Goal: Task Accomplishment & Management: Complete application form

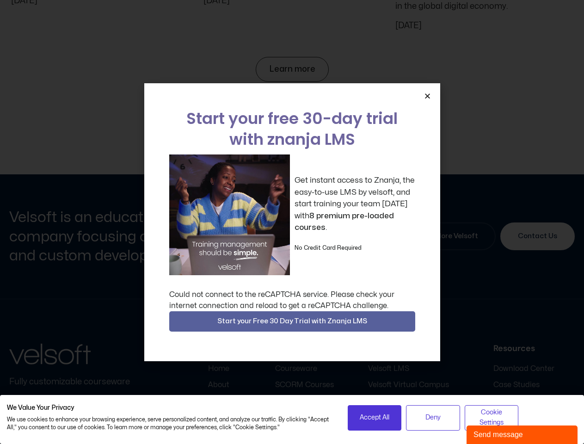
click at [292, 222] on div "Get instant access to Znanja, the easy-to-use LMS by velsoft, and start trainin…" at bounding box center [292, 214] width 246 height 121
click at [427, 96] on icon "Close" at bounding box center [427, 95] width 7 height 7
click at [292, 321] on span "Start your Free 30 Day Trial with Znanja LMS" at bounding box center [292, 321] width 150 height 11
click at [374, 417] on span "Accept All" at bounding box center [375, 417] width 30 height 10
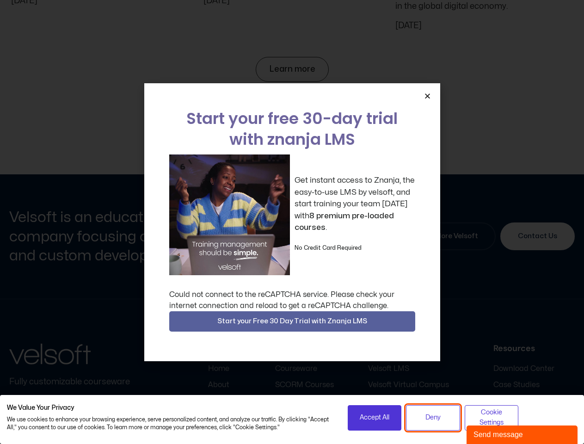
click at [433, 417] on span "Deny" at bounding box center [432, 417] width 15 height 10
click at [491, 417] on span "Cookie Settings" at bounding box center [492, 417] width 42 height 21
click at [522, 434] on div "Send message" at bounding box center [521, 434] width 97 height 11
